Goal: Information Seeking & Learning: Check status

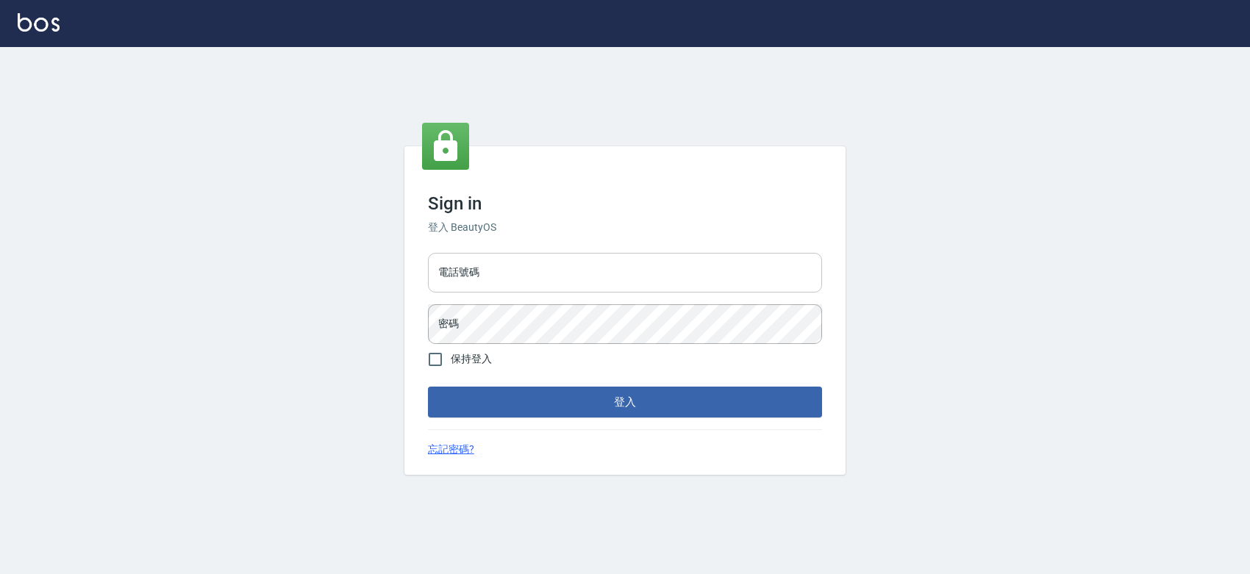
click at [496, 261] on input "電話號碼" at bounding box center [625, 273] width 394 height 40
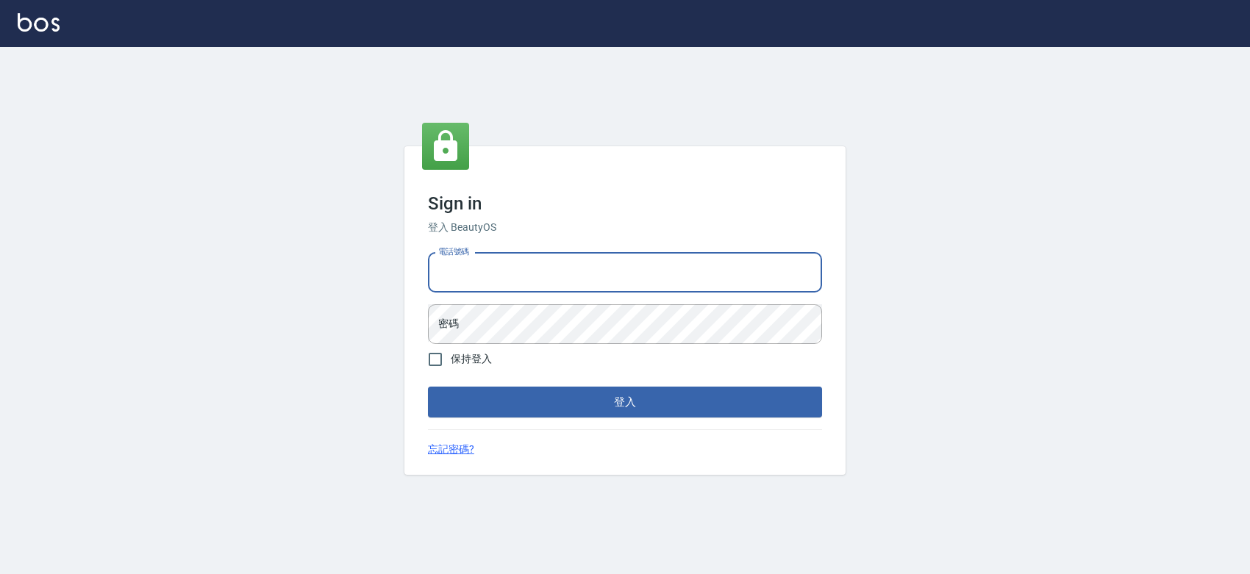
type input "0427061917"
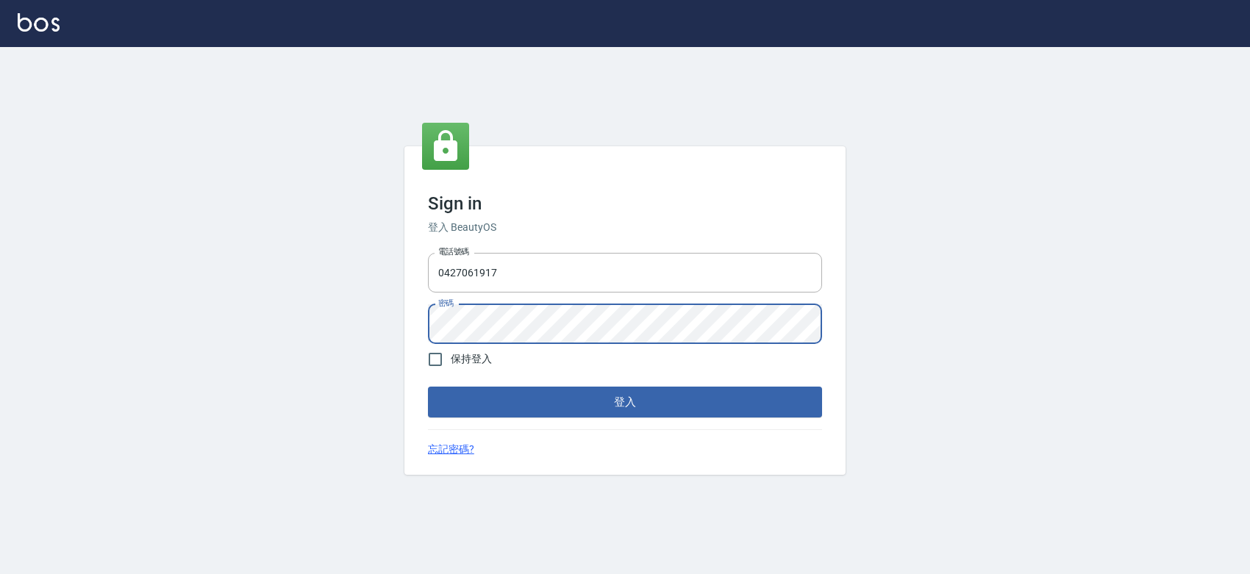
click at [428, 387] on button "登入" at bounding box center [625, 402] width 394 height 31
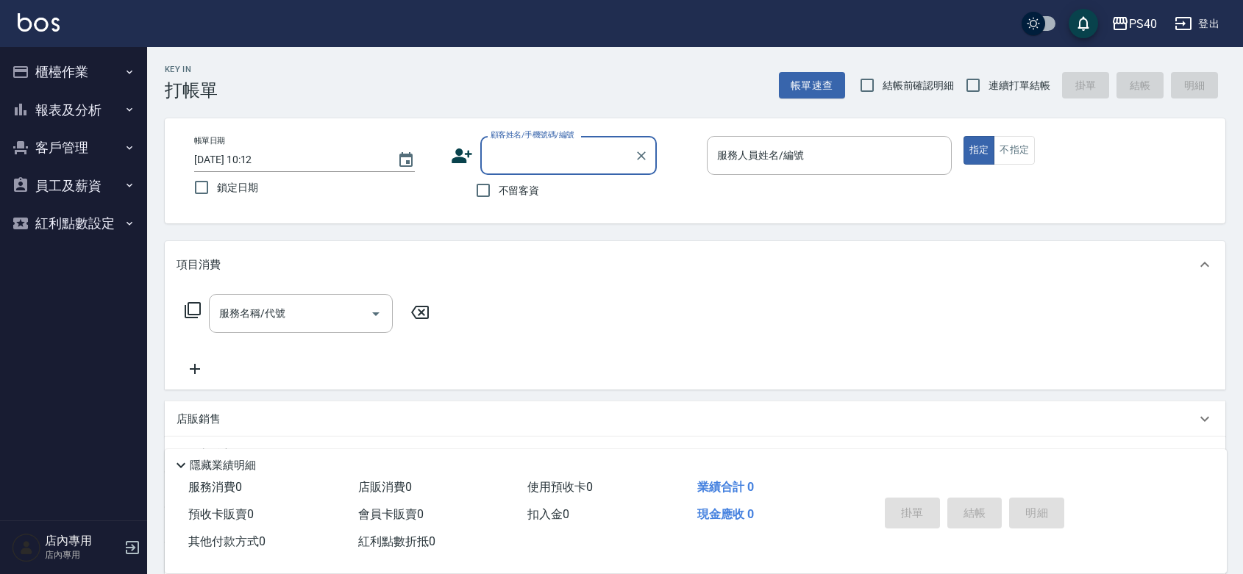
click at [107, 104] on button "報表及分析" at bounding box center [73, 110] width 135 height 38
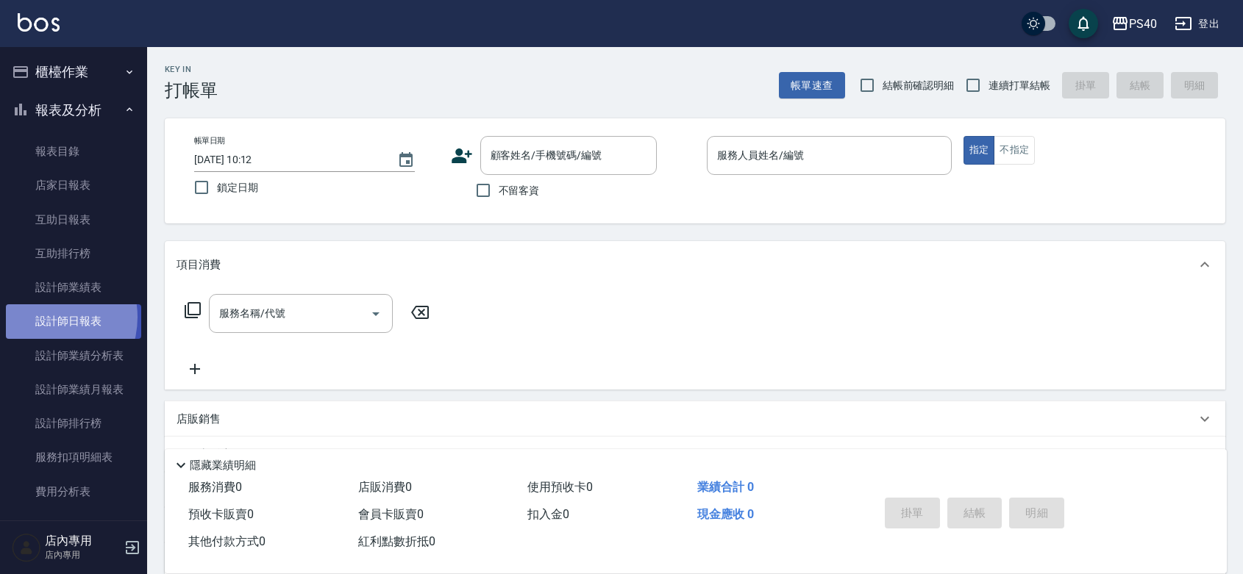
click at [41, 317] on link "設計師日報表" at bounding box center [73, 321] width 135 height 34
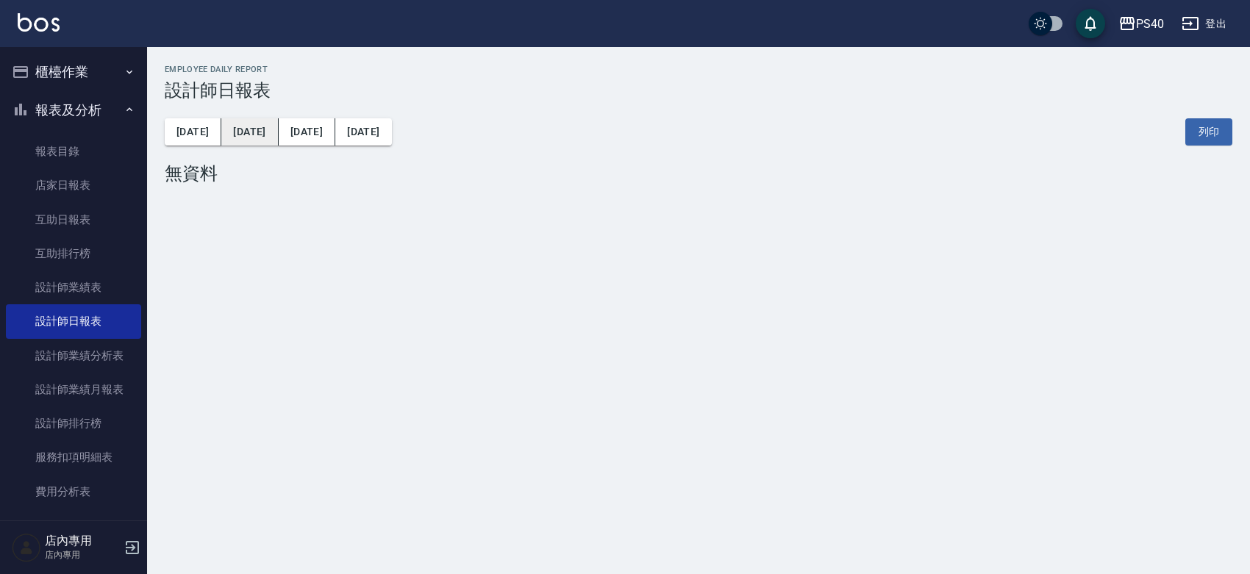
click at [222, 125] on button "昨天" at bounding box center [249, 131] width 57 height 27
